Goal: Information Seeking & Learning: Learn about a topic

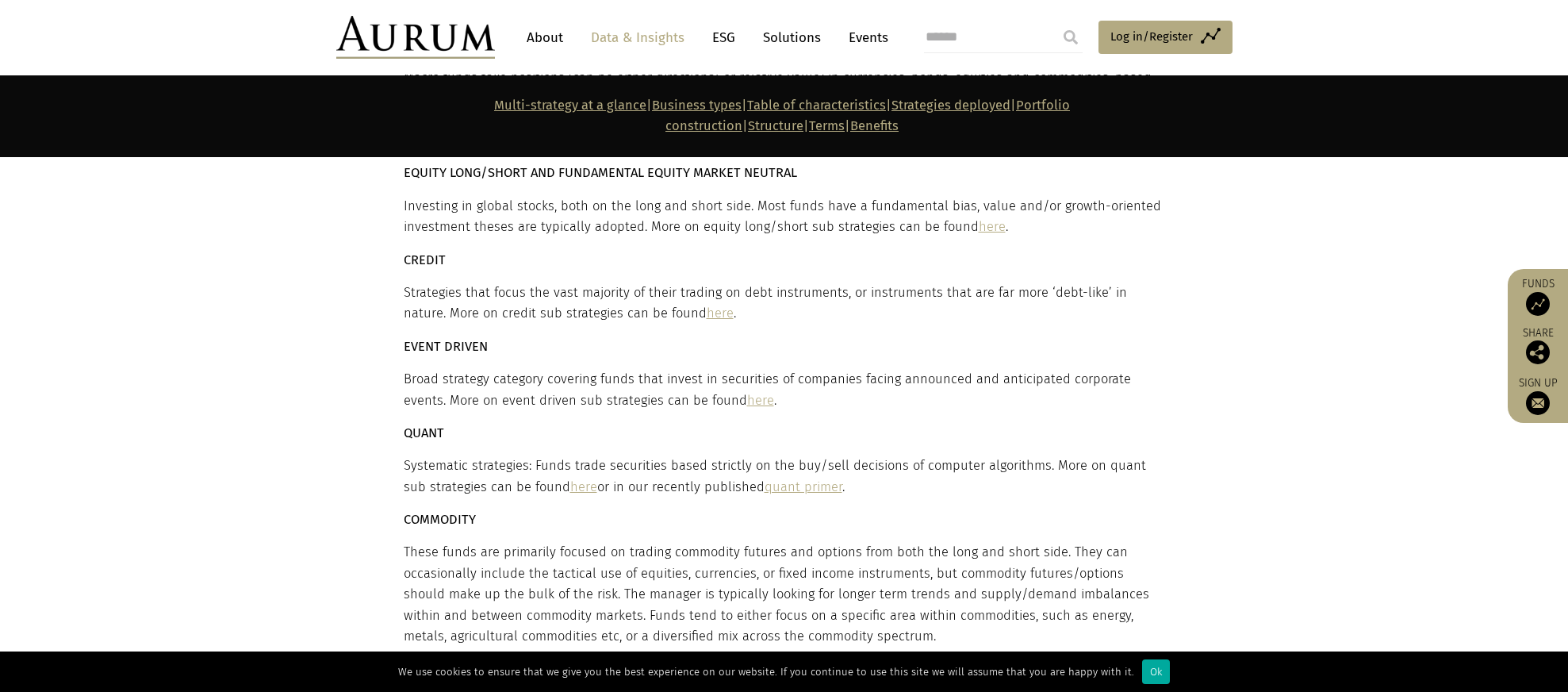
scroll to position [4680, 0]
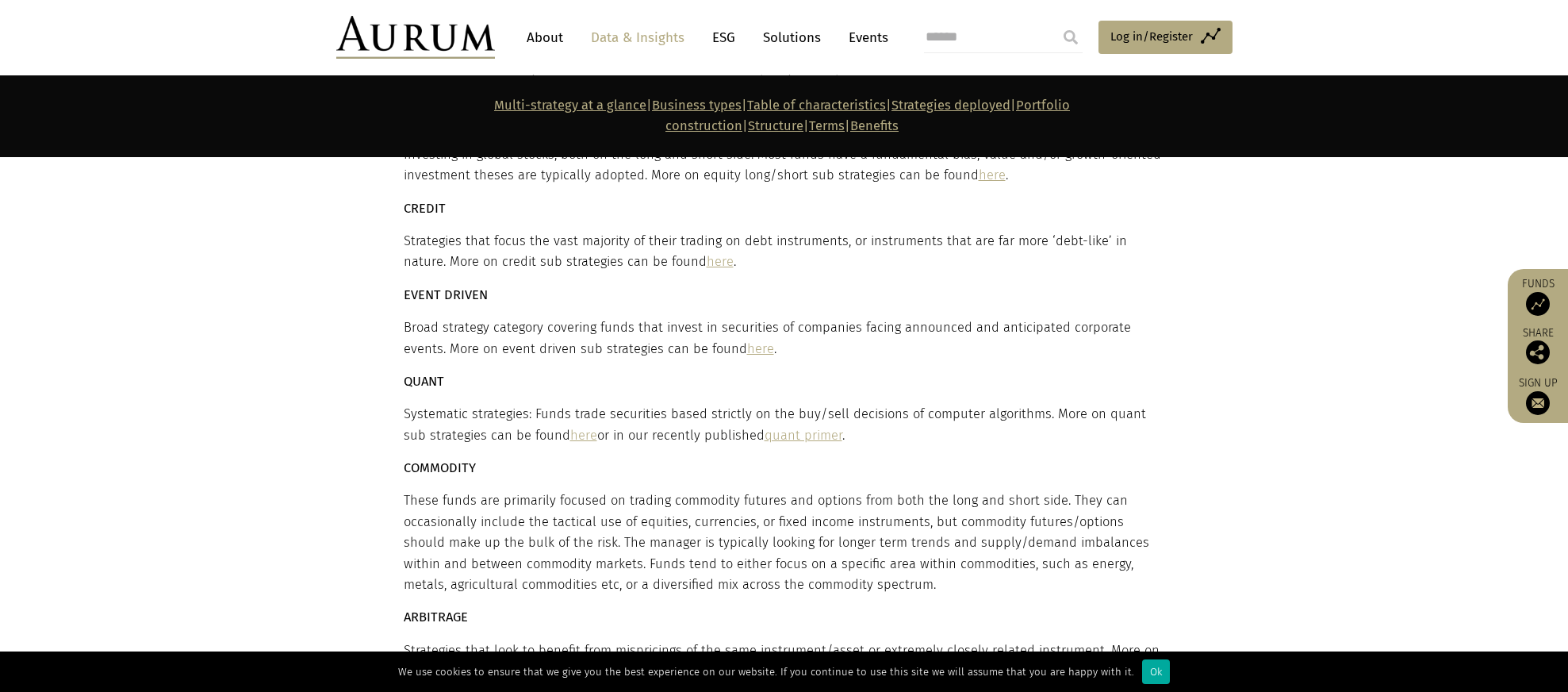
click at [570, 428] on link "here" at bounding box center [584, 435] width 27 height 15
click at [784, 428] on link "quant primer" at bounding box center [803, 435] width 78 height 15
click at [1352, 165] on section "Strategies deployed Multi-strategy hedge funds invest across a number of hedge …" at bounding box center [784, 342] width 1568 height 892
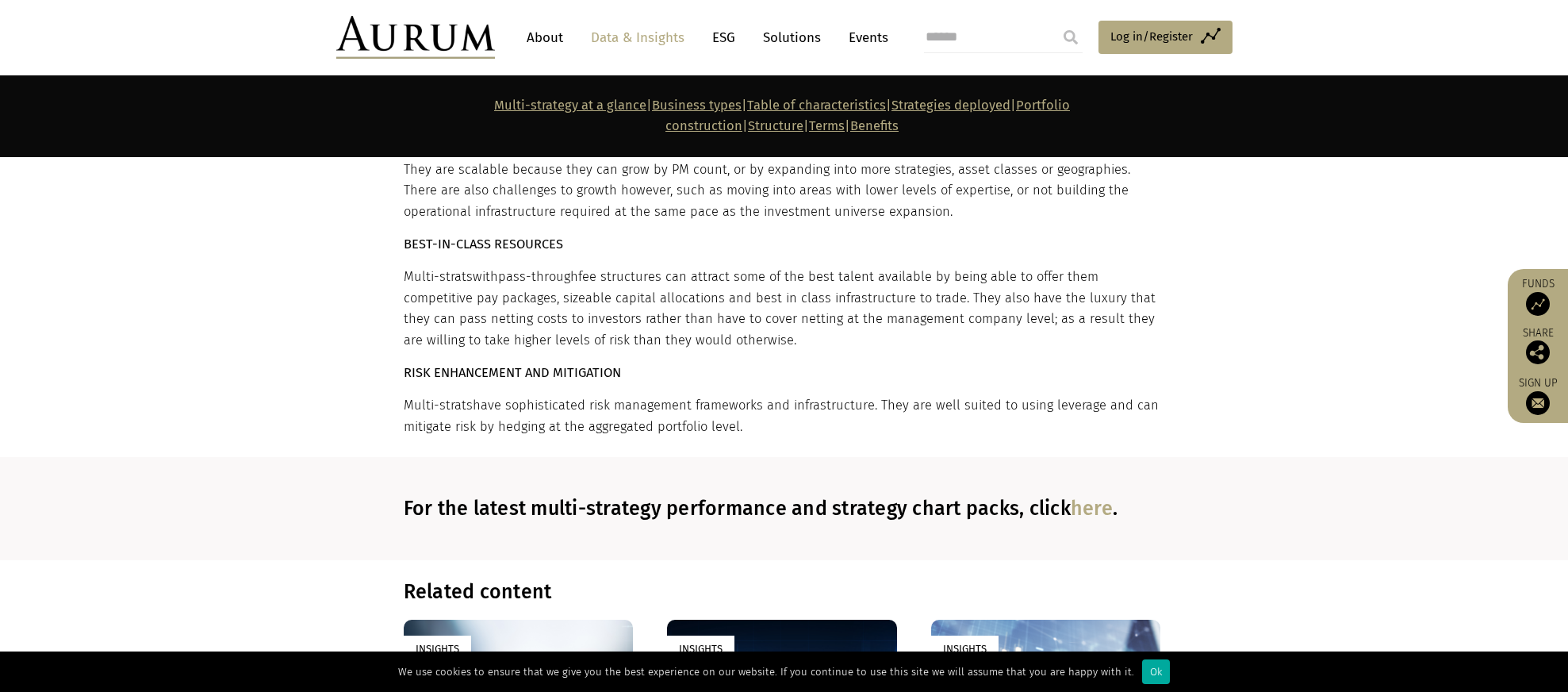
scroll to position [10867, 0]
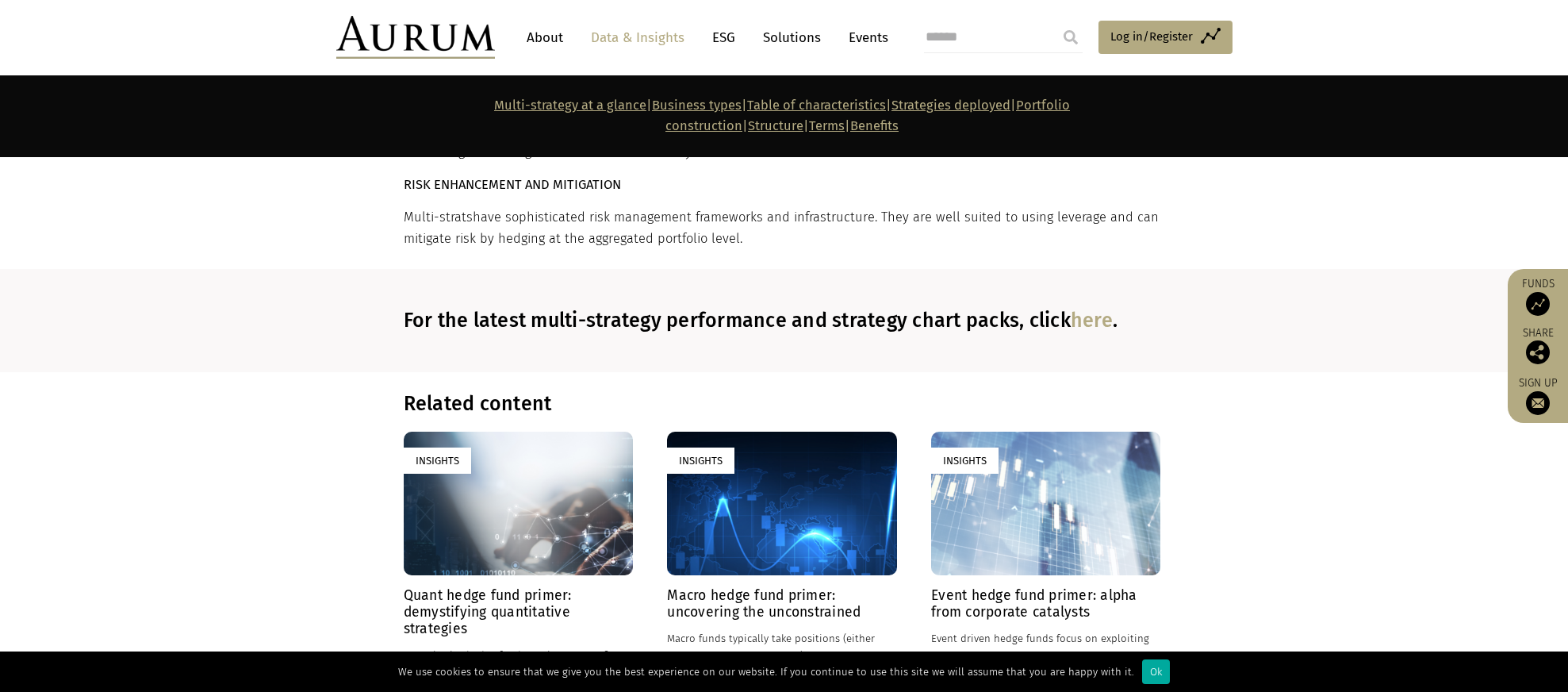
click at [766, 587] on h4 "Macro hedge fund primer: uncovering the unconstrained" at bounding box center [782, 603] width 230 height 33
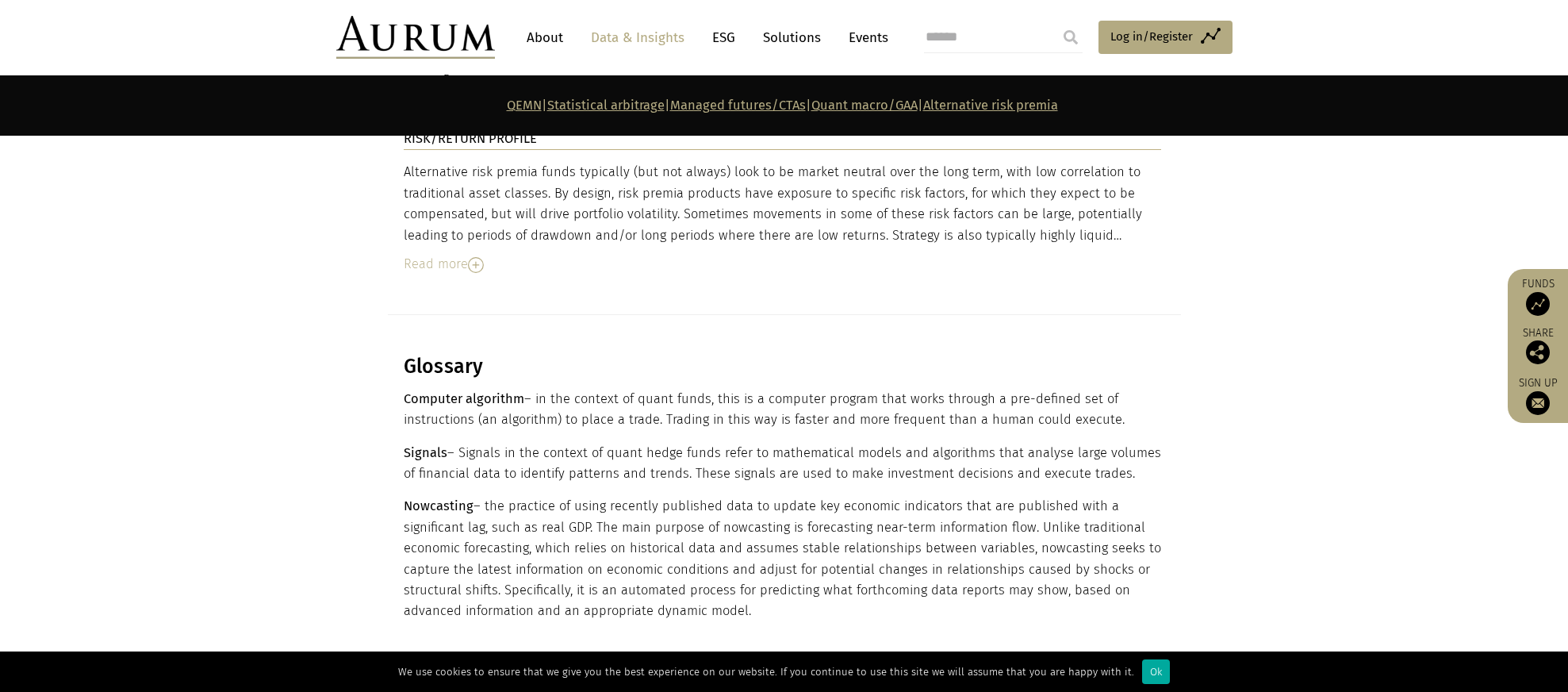
scroll to position [6980, 0]
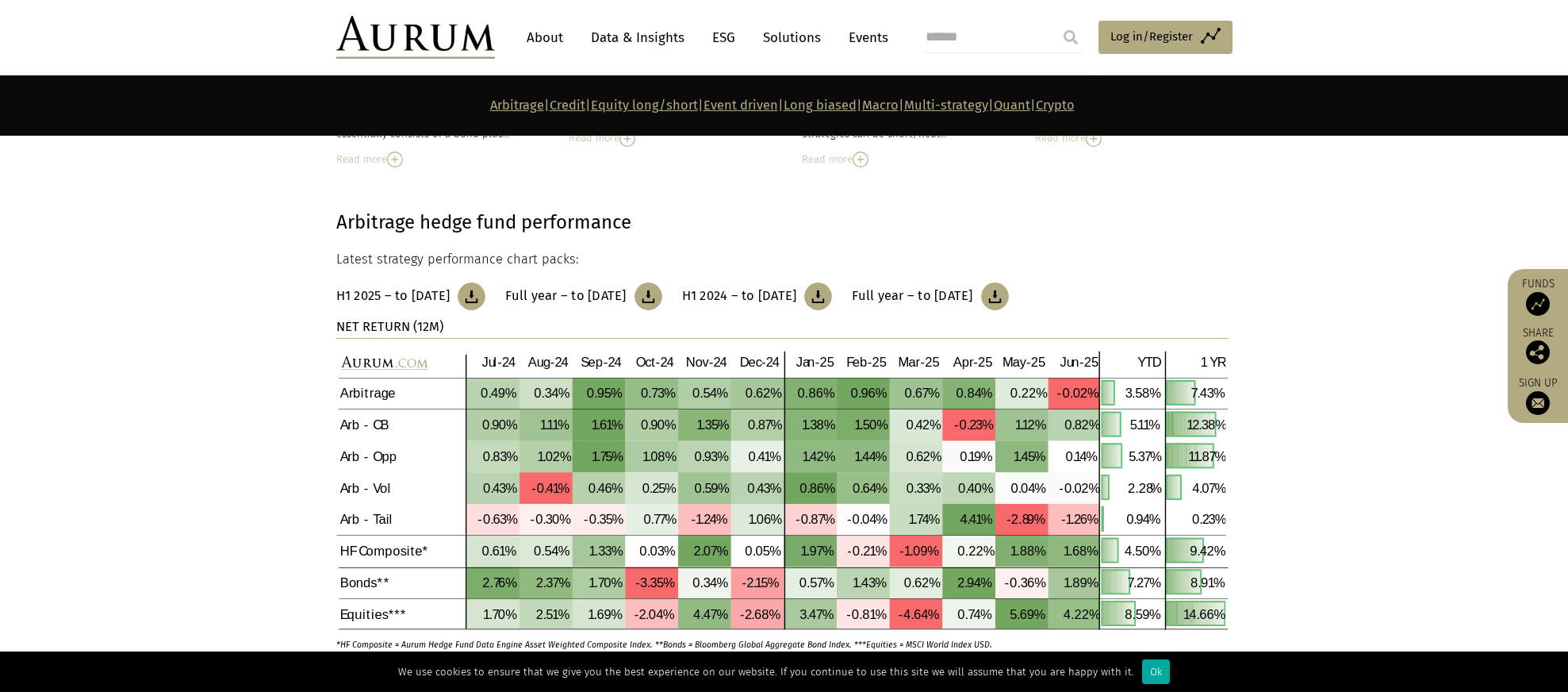
scroll to position [714, 0]
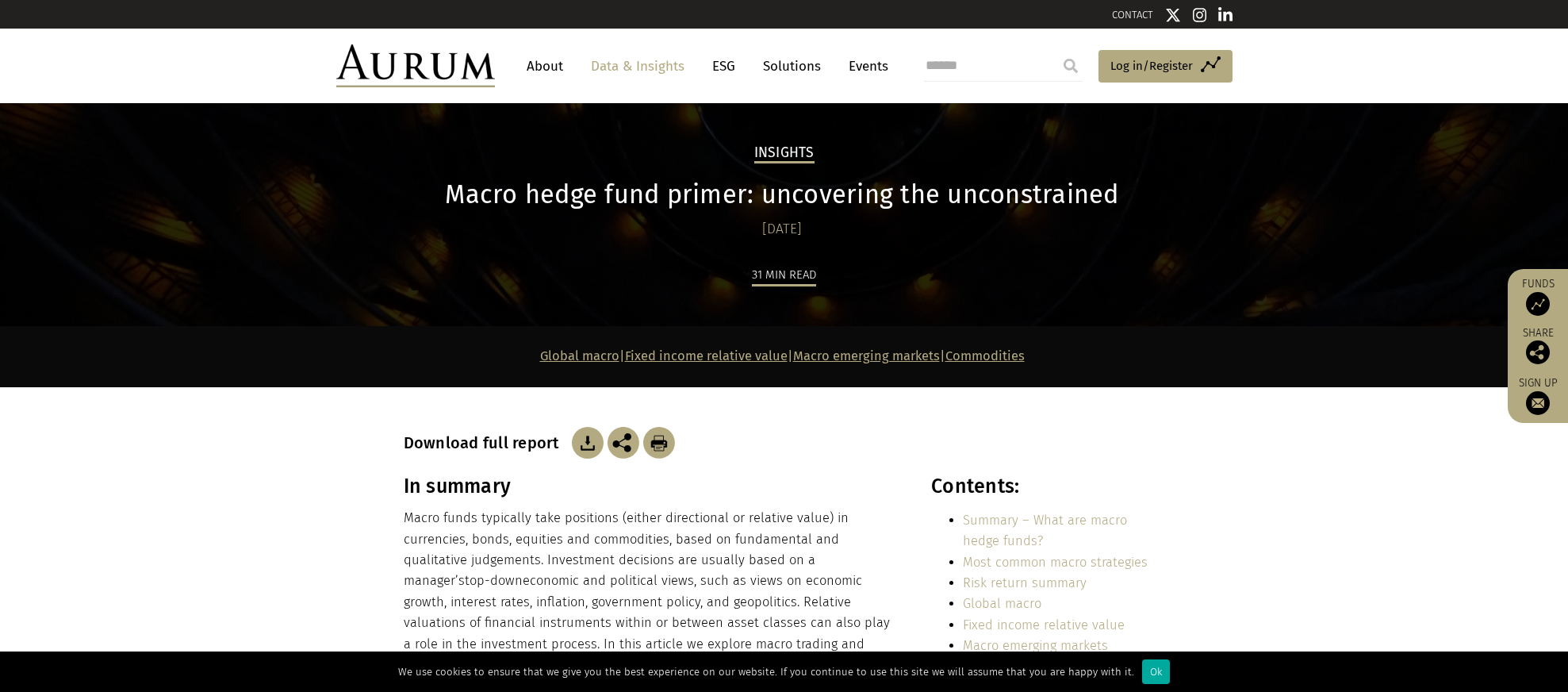
click at [576, 443] on img at bounding box center [587, 442] width 31 height 31
